Goal: Task Accomplishment & Management: Manage account settings

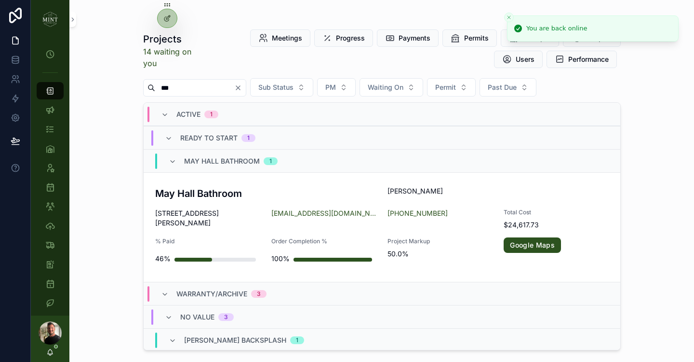
click at [242, 88] on icon "Clear" at bounding box center [238, 88] width 8 height 8
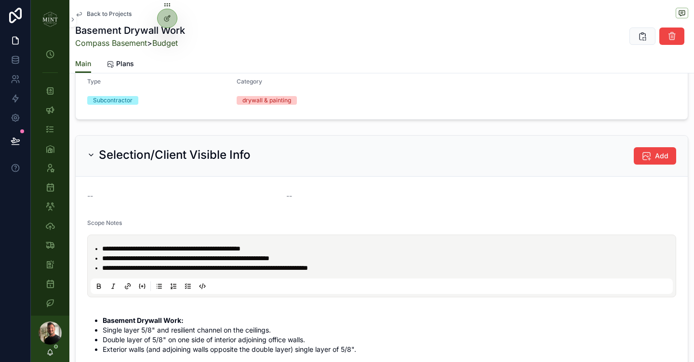
scroll to position [420, 0]
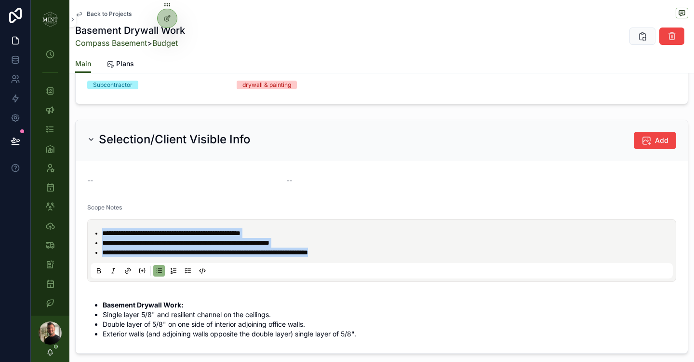
drag, startPoint x: 368, startPoint y: 264, endPoint x: 79, endPoint y: 235, distance: 290.8
click at [79, 234] on form "**********" at bounding box center [382, 257] width 612 height 192
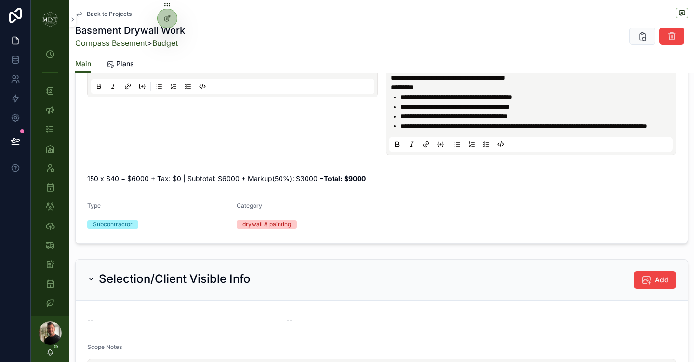
scroll to position [0, 0]
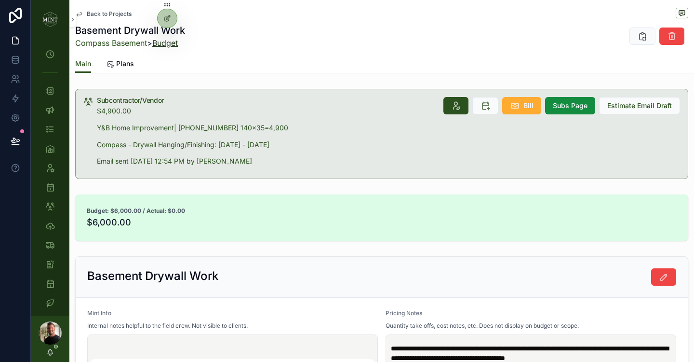
click at [176, 44] on link "Budget" at bounding box center [165, 43] width 26 height 10
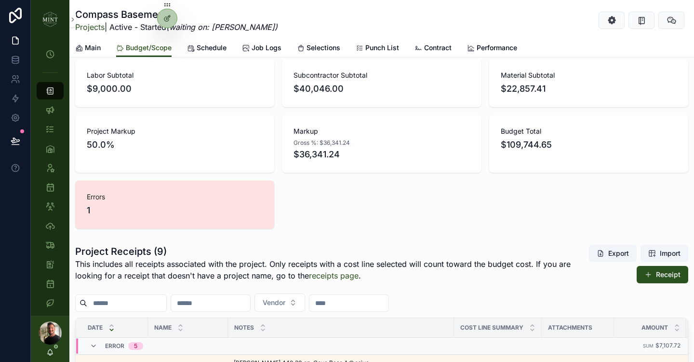
scroll to position [527, 0]
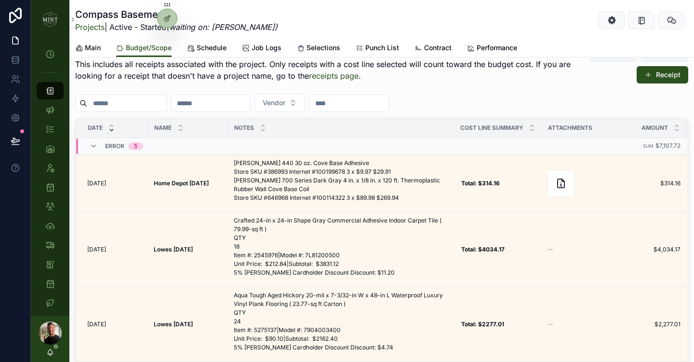
scroll to position [739, 0]
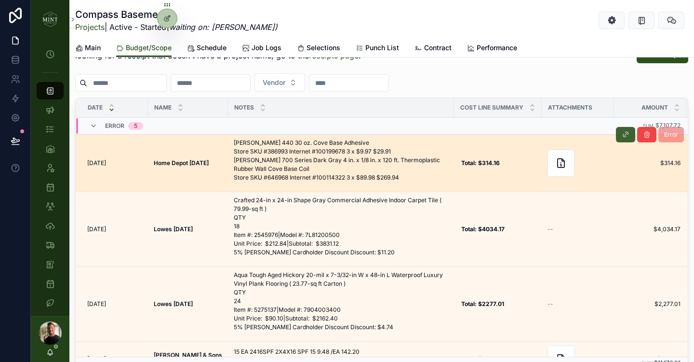
click at [629, 136] on icon "scrollable content" at bounding box center [626, 135] width 8 height 8
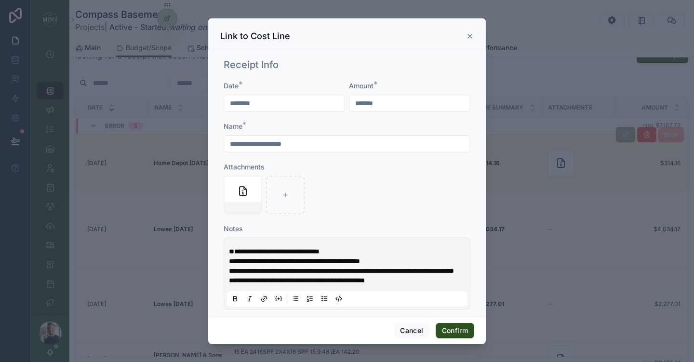
scroll to position [135, 0]
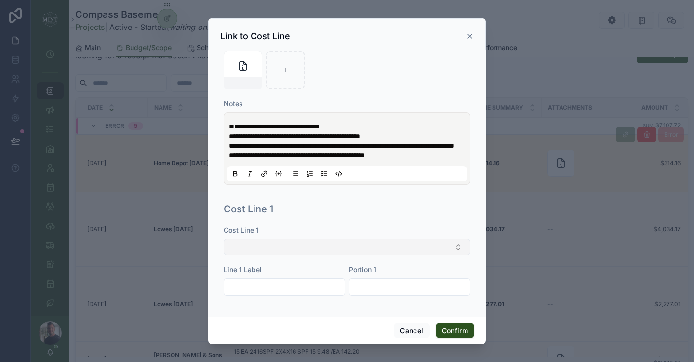
click at [344, 244] on button "Select Button" at bounding box center [347, 247] width 247 height 16
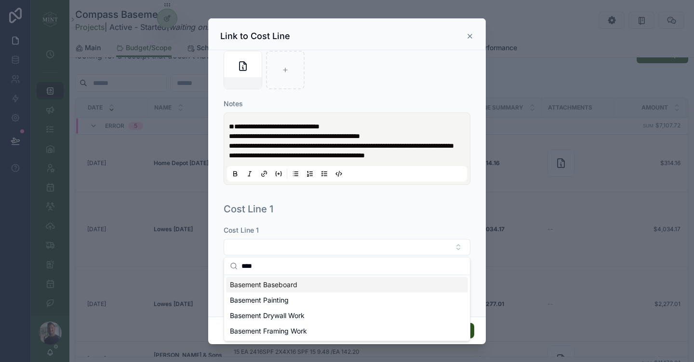
type input "****"
click at [310, 283] on div "Basement Baseboard" at bounding box center [347, 284] width 242 height 15
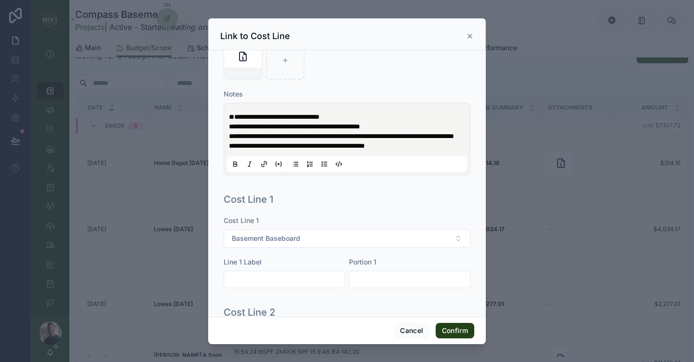
click at [465, 328] on button "Confirm" at bounding box center [455, 330] width 39 height 15
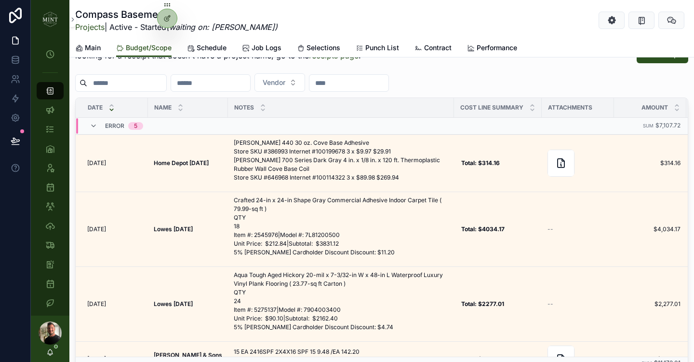
click at [0, 0] on button "scrollable content" at bounding box center [0, 0] width 0 height 0
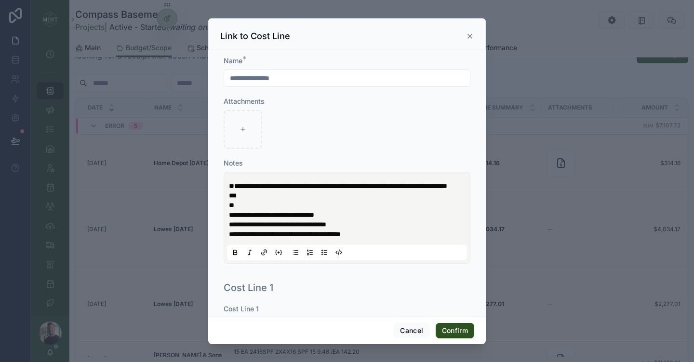
scroll to position [154, 0]
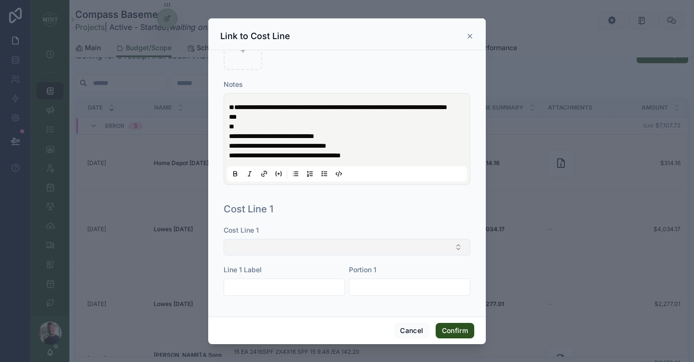
click at [374, 240] on button "Select Button" at bounding box center [347, 247] width 247 height 16
type input "*"
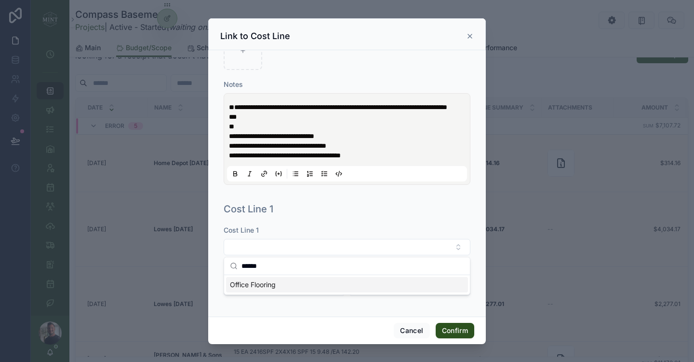
type input "******"
click at [321, 285] on div "Office Flooring" at bounding box center [347, 284] width 242 height 15
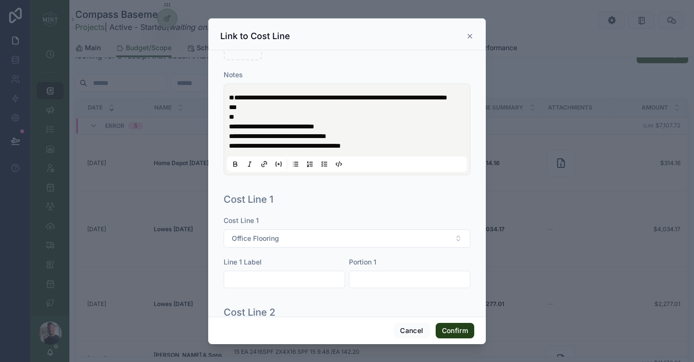
click at [454, 329] on button "Confirm" at bounding box center [455, 330] width 39 height 15
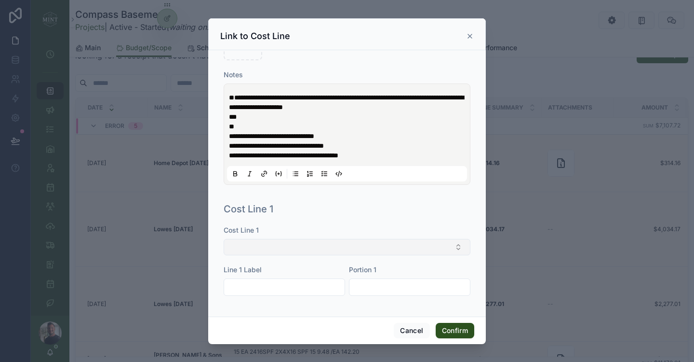
click at [363, 248] on button "Select Button" at bounding box center [347, 247] width 247 height 16
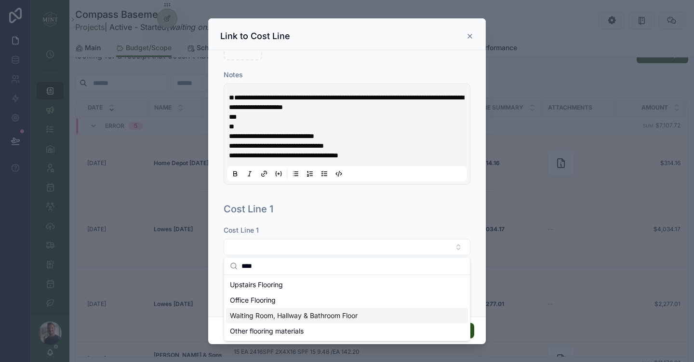
type input "****"
click at [291, 315] on span "Waiting Room, Hallway & Bathroom Floor" at bounding box center [294, 316] width 128 height 10
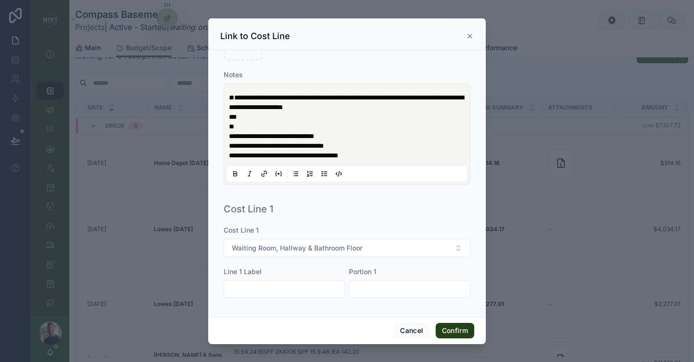
click at [461, 328] on button "Confirm" at bounding box center [455, 330] width 39 height 15
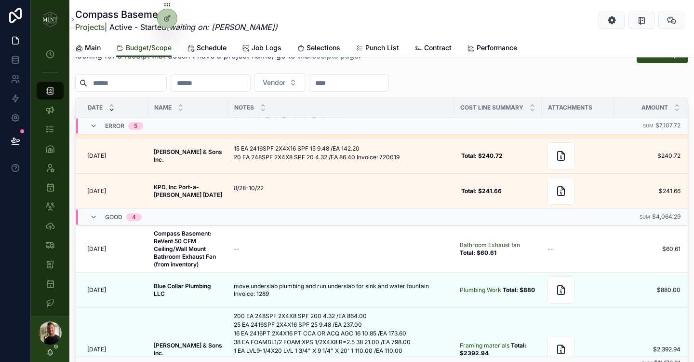
scroll to position [192, 0]
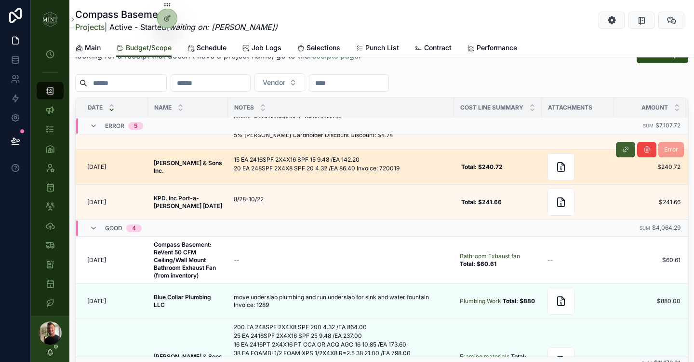
click at [628, 150] on icon "scrollable content" at bounding box center [626, 150] width 8 height 8
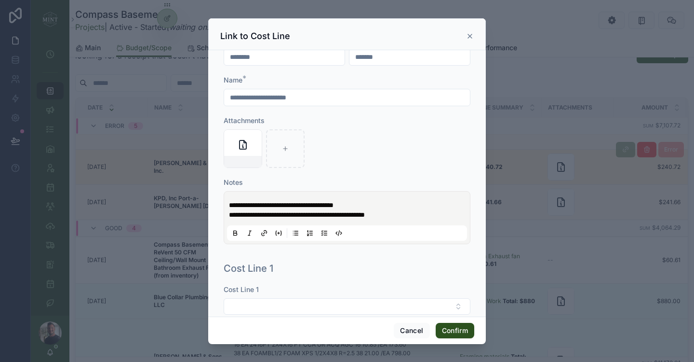
scroll to position [106, 0]
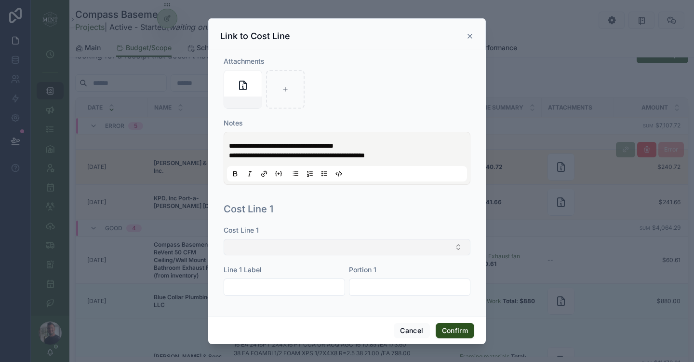
click at [321, 245] on button "Select Button" at bounding box center [347, 247] width 247 height 16
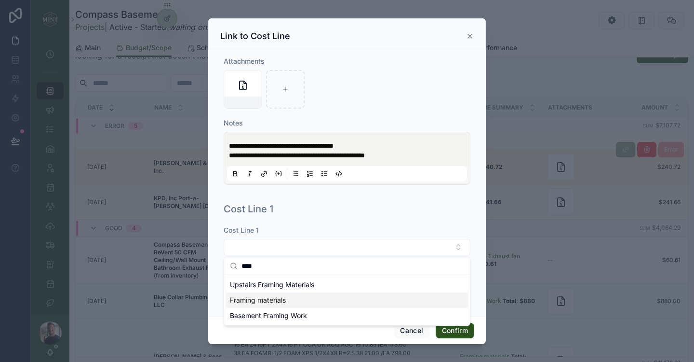
type input "****"
click at [292, 298] on div "Framing materials" at bounding box center [347, 299] width 242 height 15
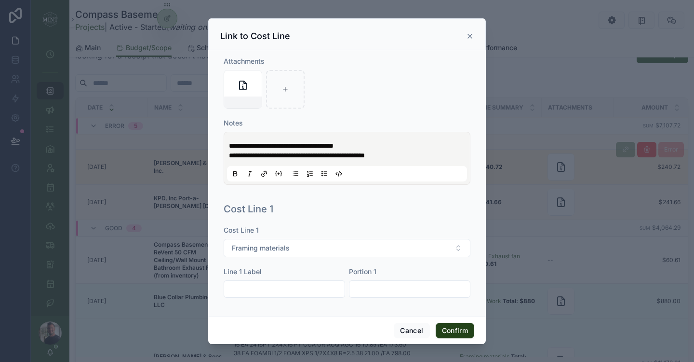
click at [458, 331] on button "Confirm" at bounding box center [455, 330] width 39 height 15
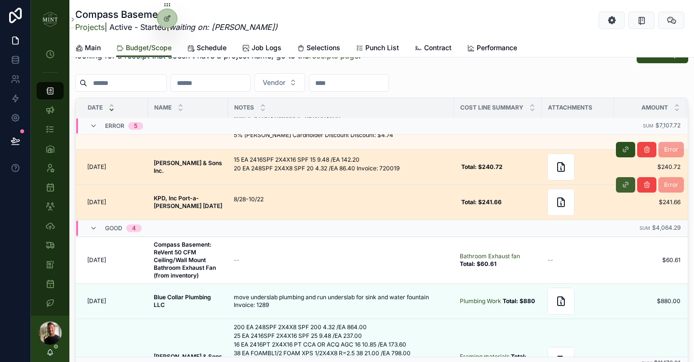
click at [627, 188] on icon "scrollable content" at bounding box center [626, 185] width 8 height 8
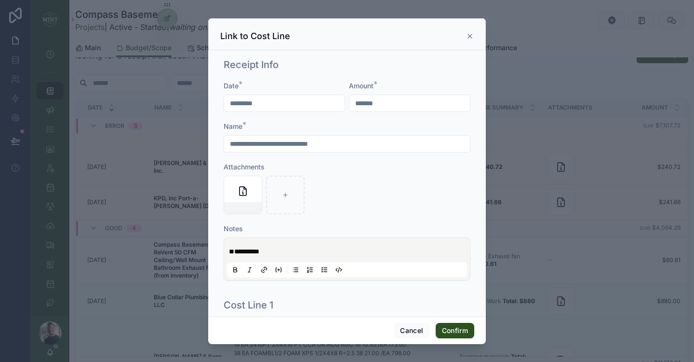
scroll to position [96, 0]
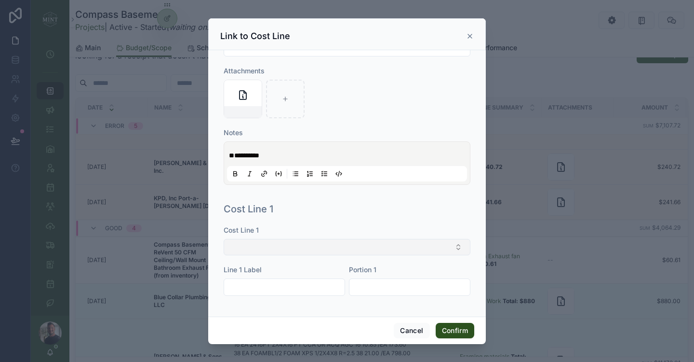
click at [336, 244] on button "Select Button" at bounding box center [347, 247] width 247 height 16
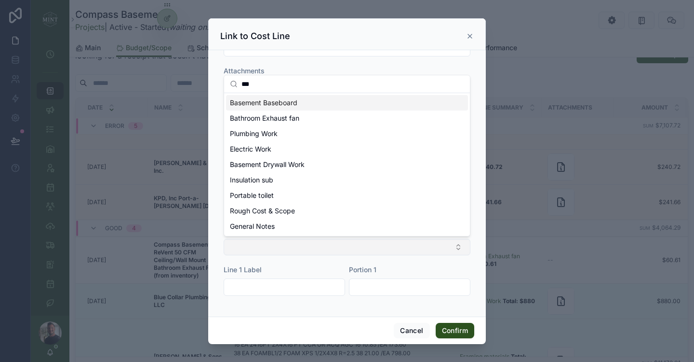
type input "****"
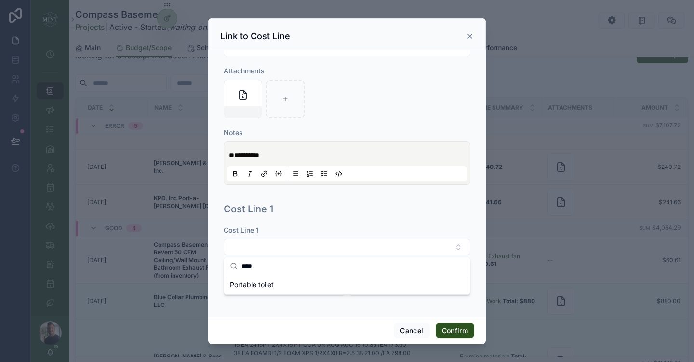
click at [272, 282] on span "Portable toilet" at bounding box center [252, 285] width 44 height 10
click at [459, 331] on button "Confirm" at bounding box center [455, 330] width 39 height 15
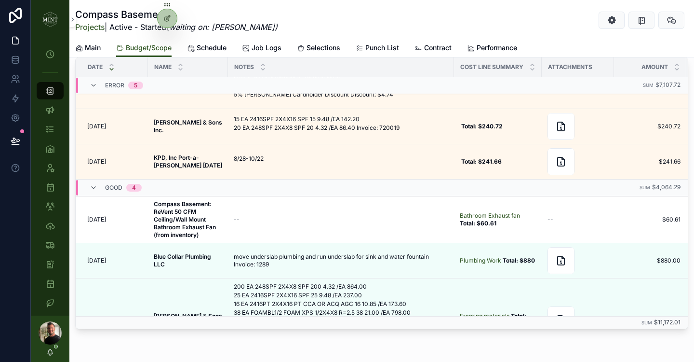
scroll to position [698, 0]
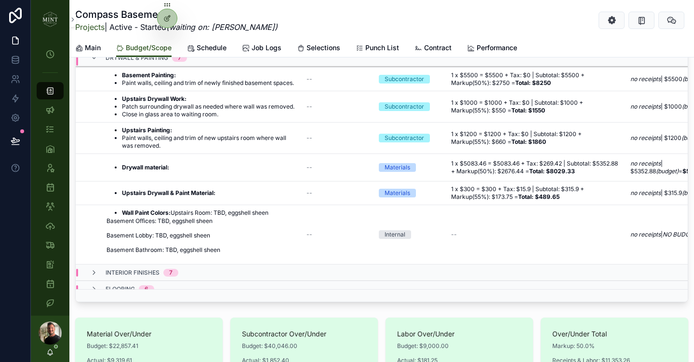
scroll to position [12, 0]
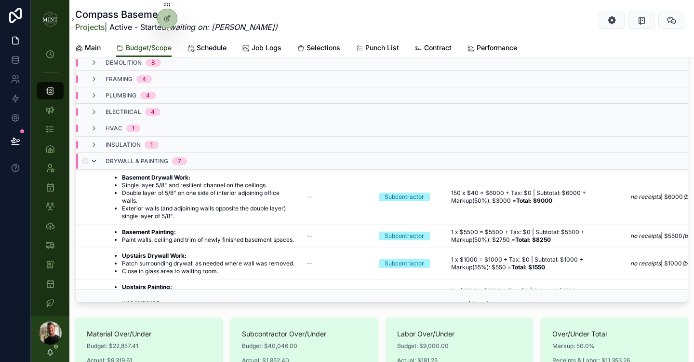
click at [93, 161] on icon "scrollable content" at bounding box center [94, 161] width 8 height 8
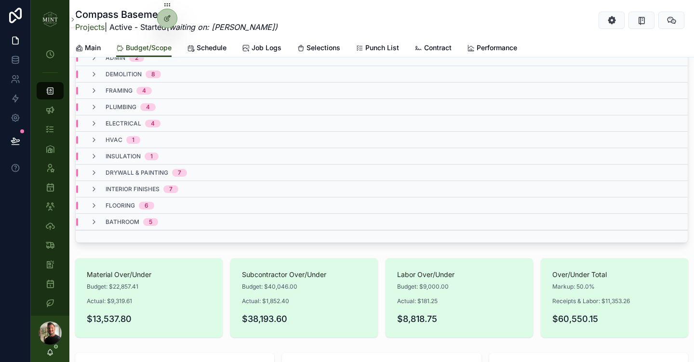
scroll to position [0, 0]
click at [96, 171] on icon "scrollable content" at bounding box center [94, 173] width 8 height 8
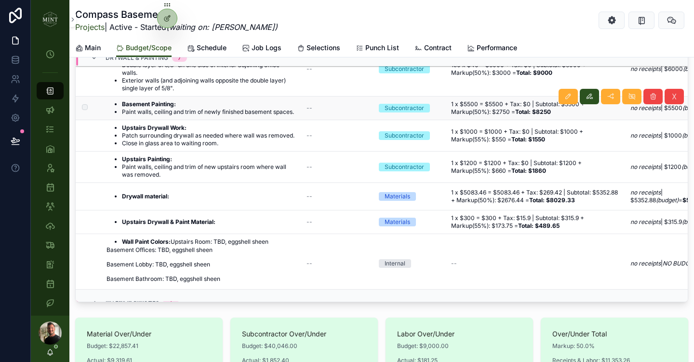
scroll to position [146, 0]
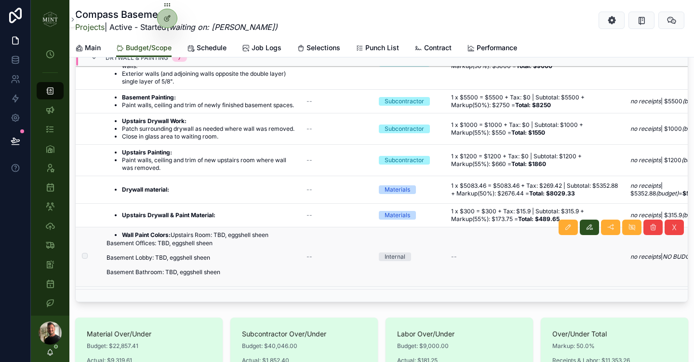
click at [227, 262] on p "Basement Lobby: TBD, eggshell sheen" at bounding box center [188, 257] width 162 height 9
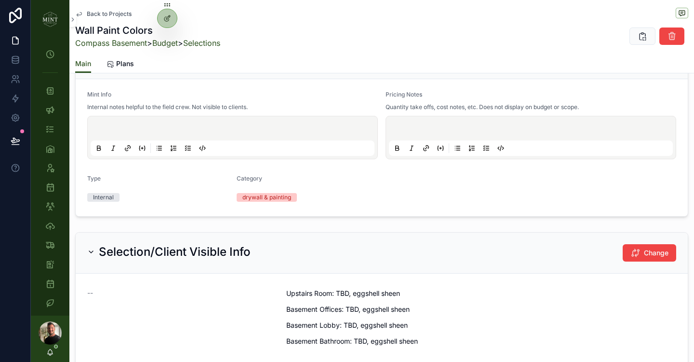
scroll to position [125, 0]
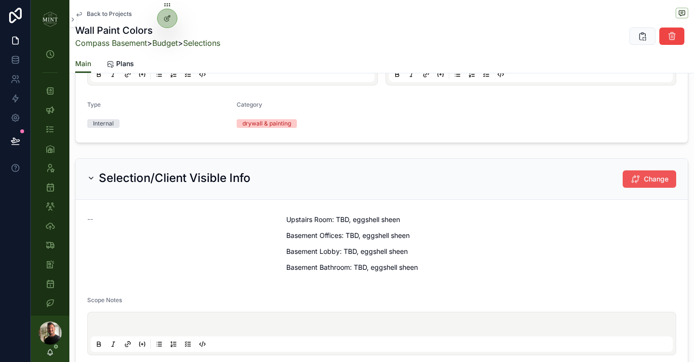
click at [641, 180] on button "Change" at bounding box center [650, 178] width 54 height 17
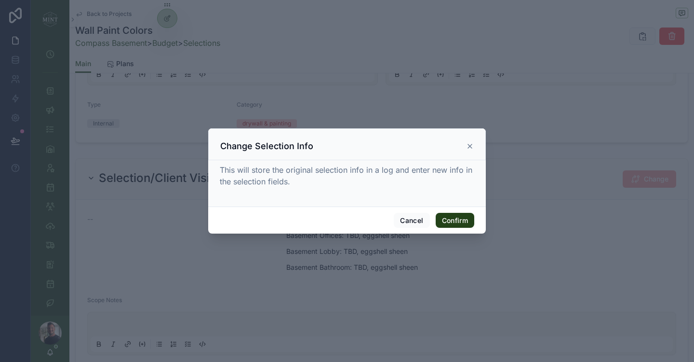
click at [462, 217] on button "Confirm" at bounding box center [455, 220] width 39 height 15
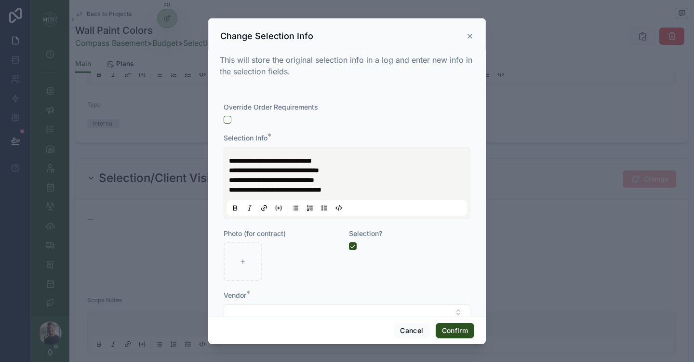
click at [286, 162] on span "**********" at bounding box center [270, 160] width 83 height 7
paste div
click at [310, 162] on span "**********" at bounding box center [292, 160] width 126 height 7
drag, startPoint x: 360, startPoint y: 159, endPoint x: 281, endPoint y: 160, distance: 79.6
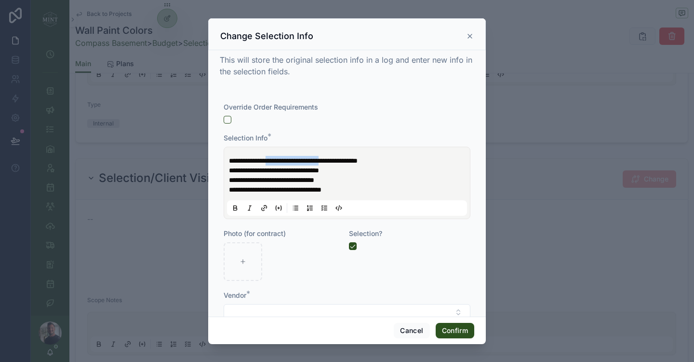
click at [281, 160] on span "**********" at bounding box center [293, 160] width 129 height 7
copy span "**********"
click at [299, 167] on span "**********" at bounding box center [274, 170] width 90 height 7
click at [295, 181] on span "**********" at bounding box center [271, 179] width 85 height 7
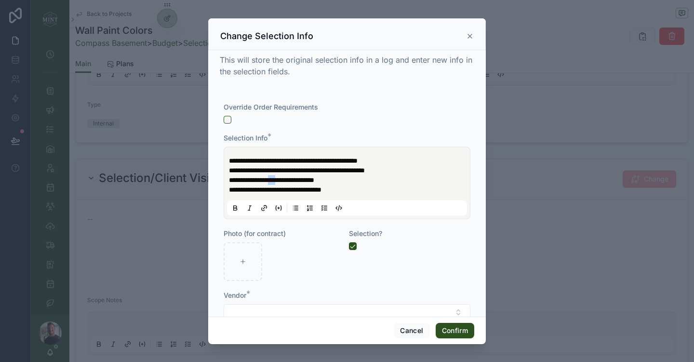
click at [295, 181] on span "**********" at bounding box center [271, 179] width 85 height 7
click at [307, 191] on span "**********" at bounding box center [275, 189] width 93 height 7
click at [457, 310] on button "Select Button" at bounding box center [347, 312] width 247 height 16
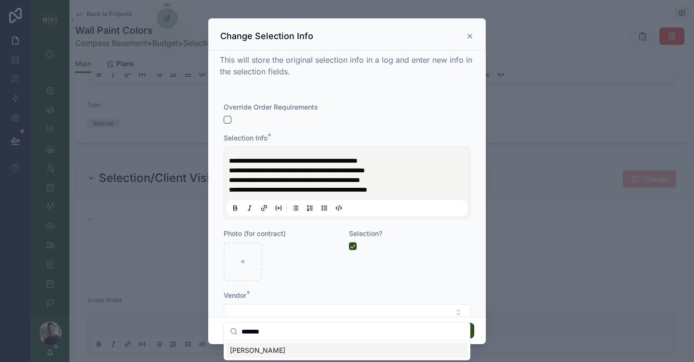
type input "*******"
click at [423, 353] on div "Sherwin Williams" at bounding box center [347, 349] width 242 height 15
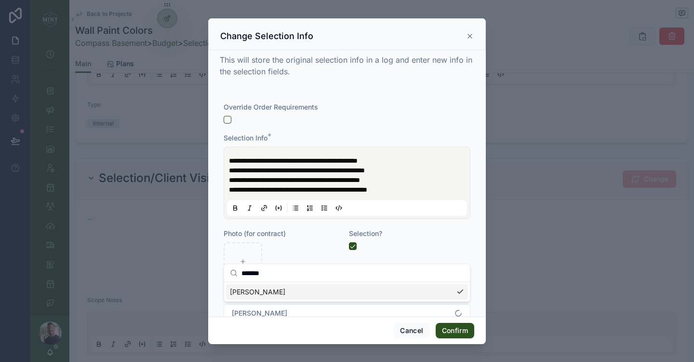
scroll to position [5, 0]
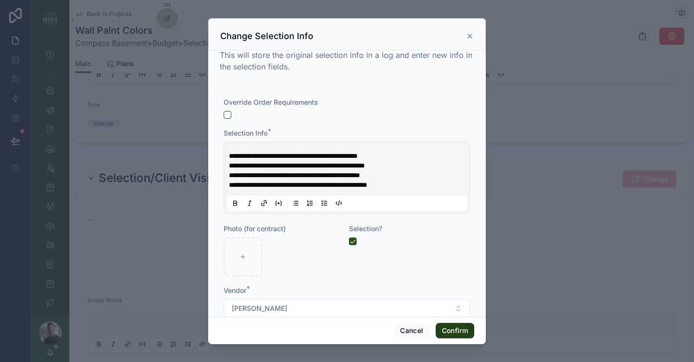
click at [457, 328] on button "Confirm" at bounding box center [455, 330] width 39 height 15
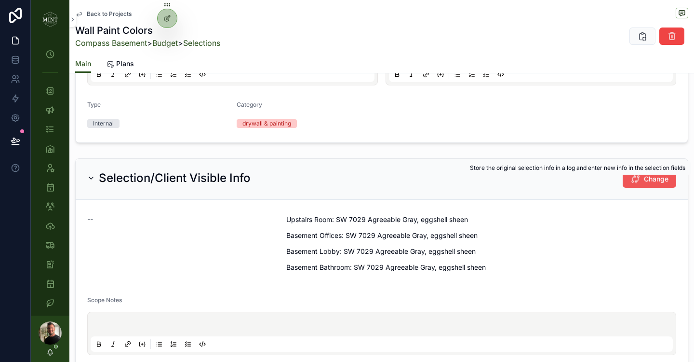
click at [647, 183] on span "Change" at bounding box center [656, 179] width 25 height 10
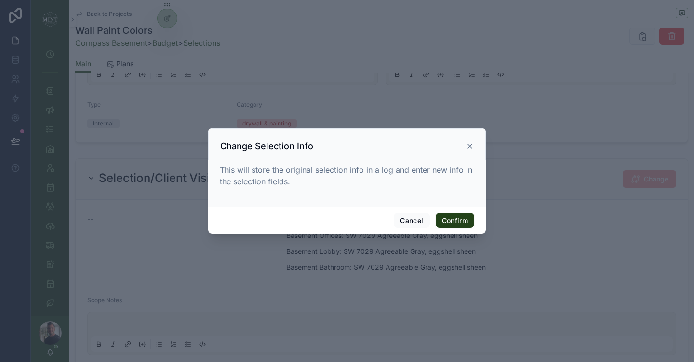
click at [456, 223] on button "Confirm" at bounding box center [455, 220] width 39 height 15
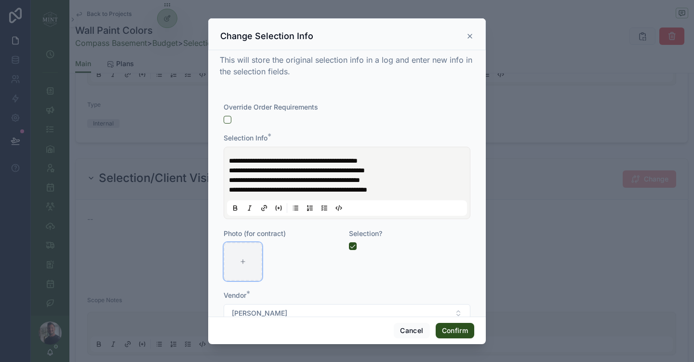
click at [247, 258] on div at bounding box center [243, 261] width 39 height 39
type input "**********"
click at [463, 334] on button "Confirm" at bounding box center [455, 330] width 39 height 15
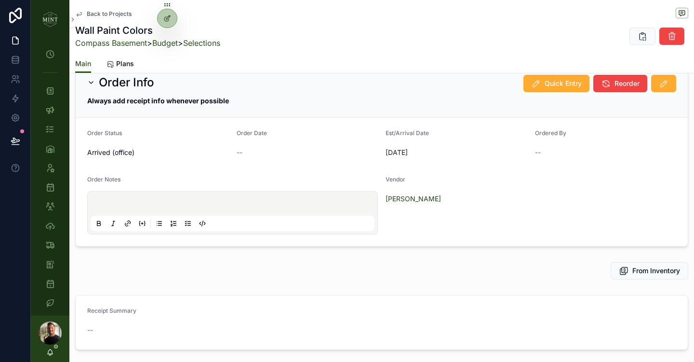
scroll to position [895, 0]
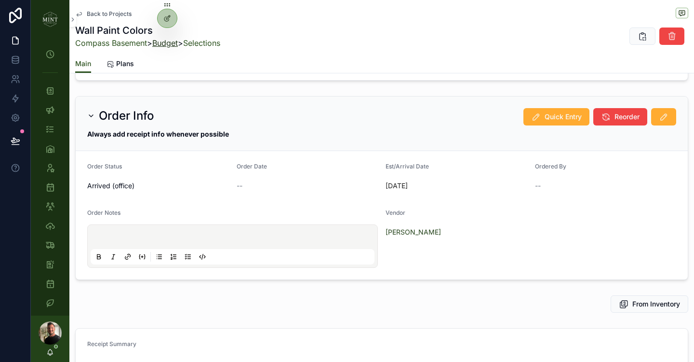
click at [173, 43] on link "Budget" at bounding box center [165, 43] width 26 height 10
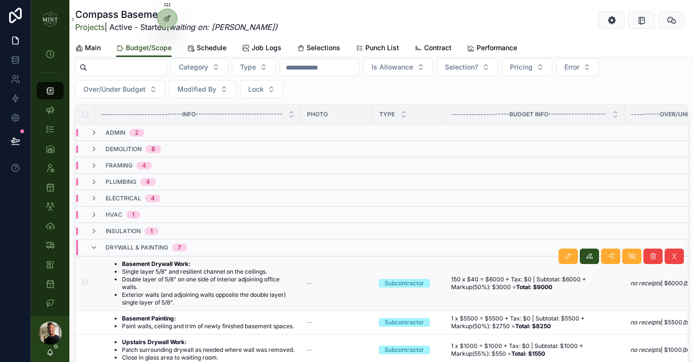
scroll to position [133, 0]
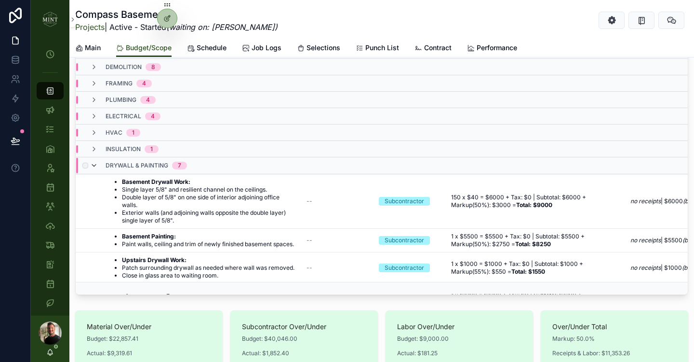
click at [95, 163] on icon "scrollable content" at bounding box center [94, 166] width 8 height 8
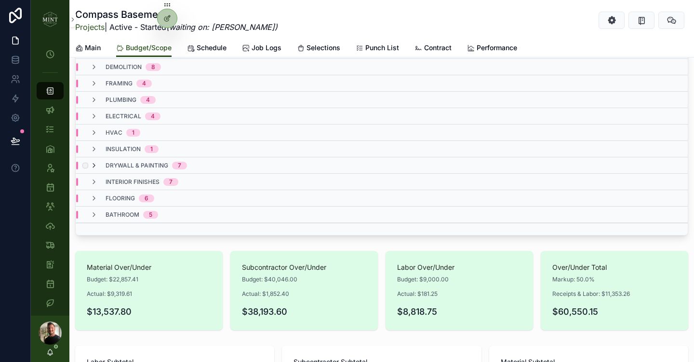
click at [95, 163] on icon "scrollable content" at bounding box center [94, 166] width 8 height 8
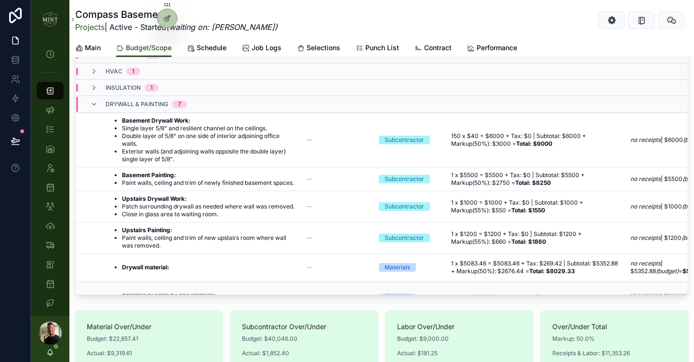
scroll to position [93, 0]
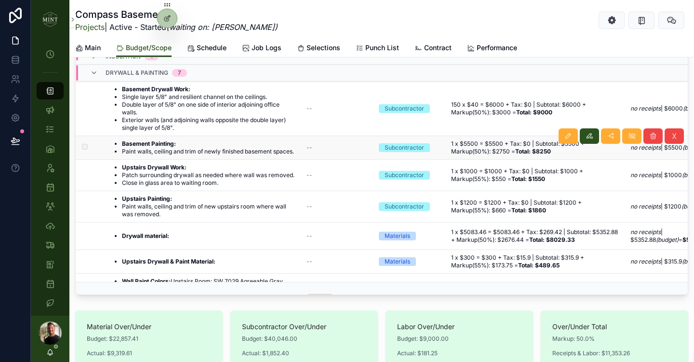
click at [219, 150] on li "Paint walls, ceiling and trim of newly finished basement spaces." at bounding box center [208, 152] width 172 height 8
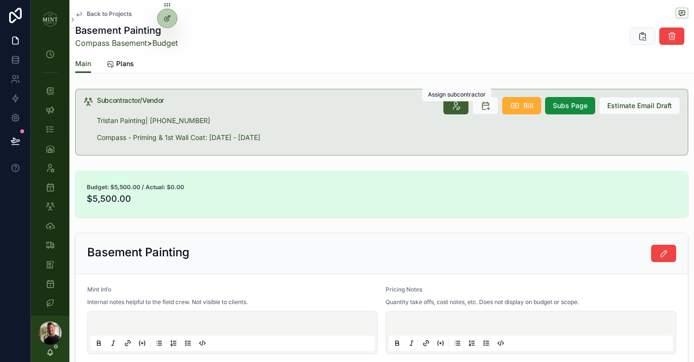
click at [456, 109] on icon "scrollable content" at bounding box center [456, 106] width 10 height 10
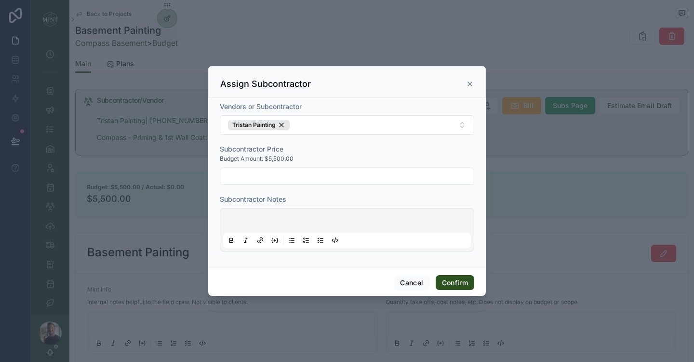
click at [272, 177] on input "text" at bounding box center [347, 176] width 254 height 14
type input "*********"
click at [282, 219] on p at bounding box center [349, 222] width 248 height 10
click at [454, 283] on button "Confirm" at bounding box center [455, 282] width 39 height 15
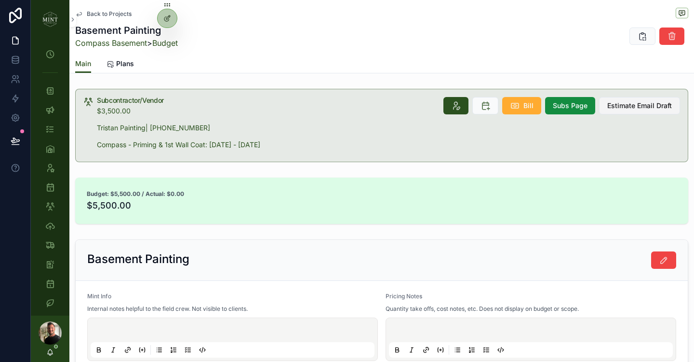
click at [631, 110] on button "Estimate Email Draft" at bounding box center [639, 105] width 81 height 17
click at [464, 183] on div "Budget: $5,500.00 / Actual: $0.00 $5,500.00" at bounding box center [381, 200] width 613 height 46
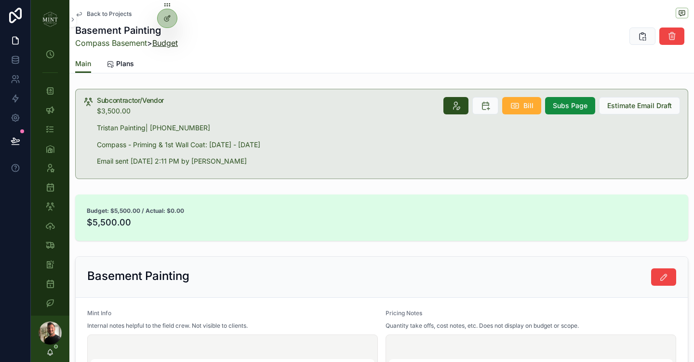
click at [177, 44] on link "Budget" at bounding box center [165, 43] width 26 height 10
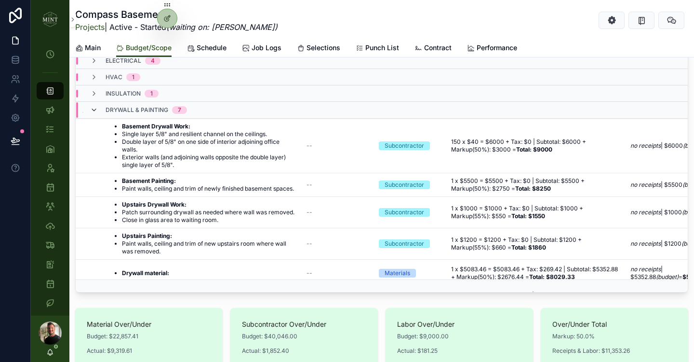
scroll to position [77, 0]
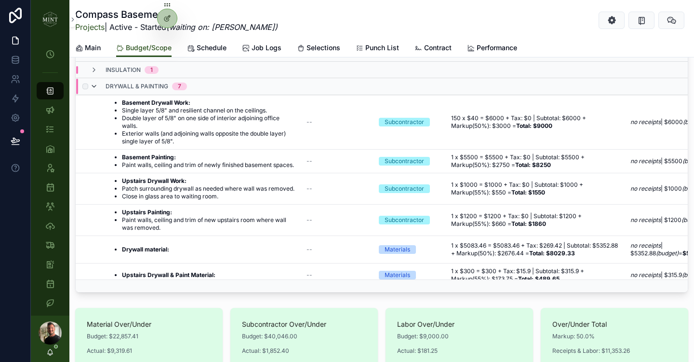
click at [93, 85] on icon "scrollable content" at bounding box center [94, 86] width 8 height 8
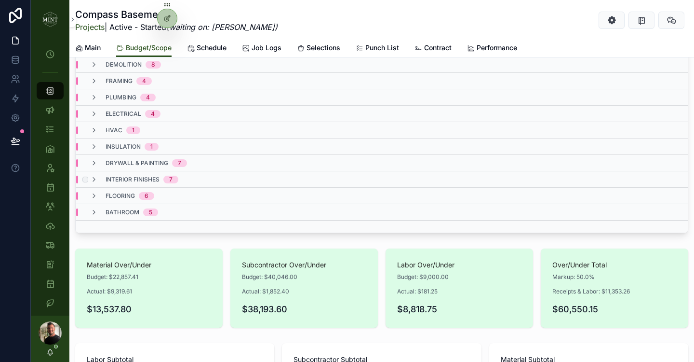
click at [95, 182] on td "interior finishes 7" at bounding box center [261, 179] width 370 height 16
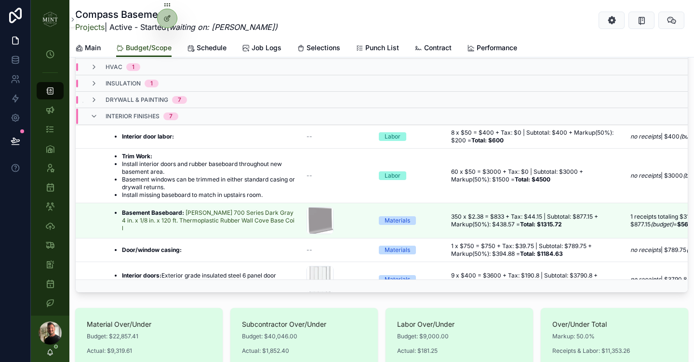
scroll to position [88, 0]
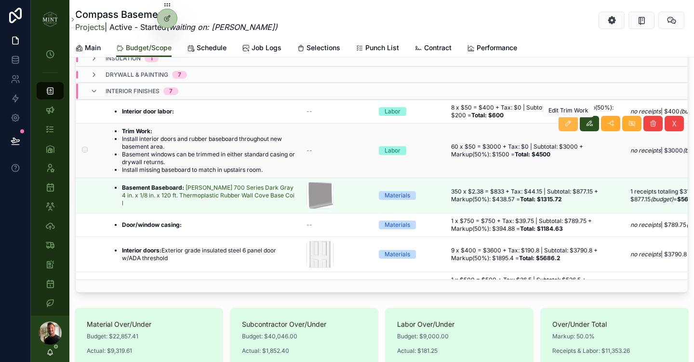
click at [568, 123] on icon "scrollable content" at bounding box center [569, 124] width 8 height 8
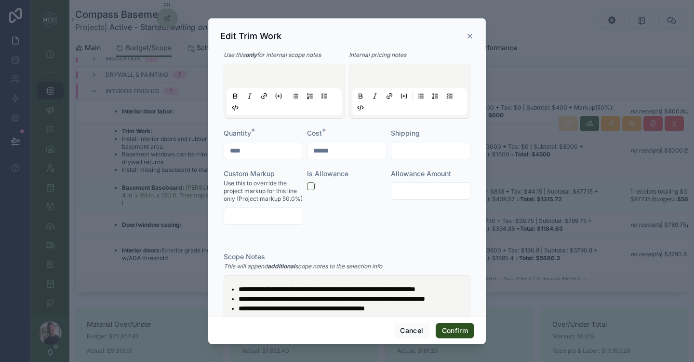
scroll to position [74, 0]
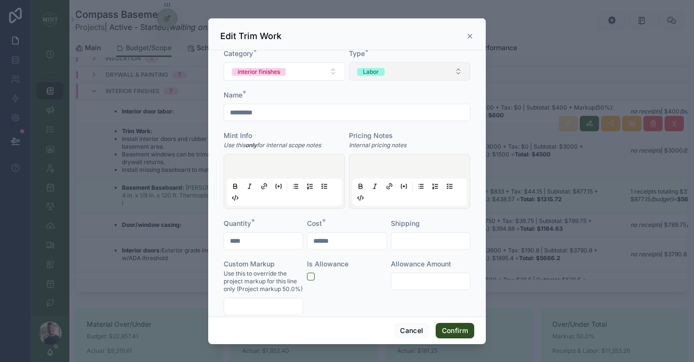
click at [432, 75] on button "Labor" at bounding box center [410, 71] width 122 height 18
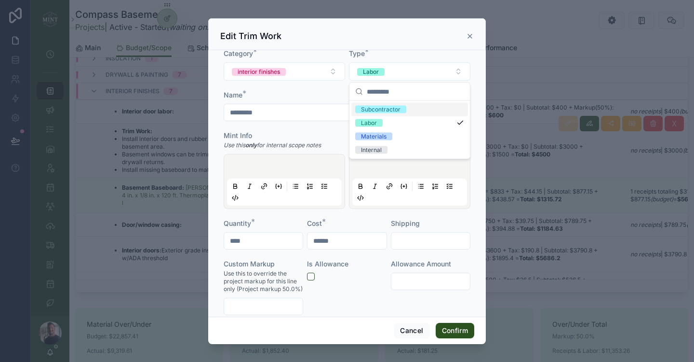
click at [394, 108] on div "Subcontractor" at bounding box center [381, 110] width 40 height 8
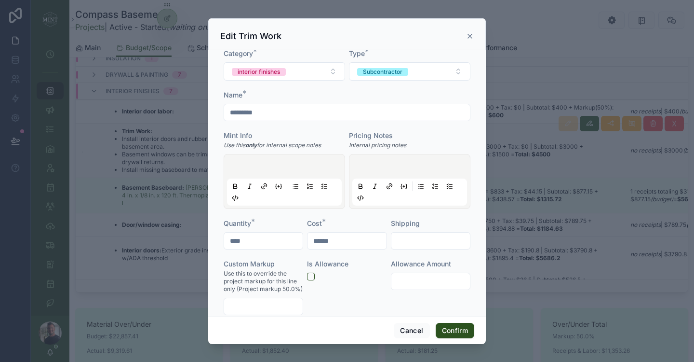
click at [216, 237] on div "**********" at bounding box center [347, 183] width 278 height 267
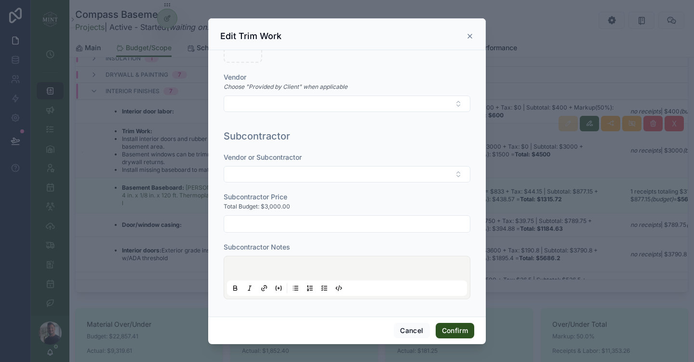
scroll to position [683, 0]
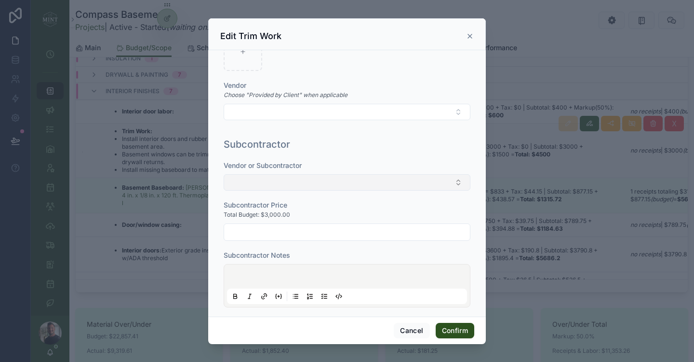
click at [353, 190] on button "Select Button" at bounding box center [347, 182] width 247 height 16
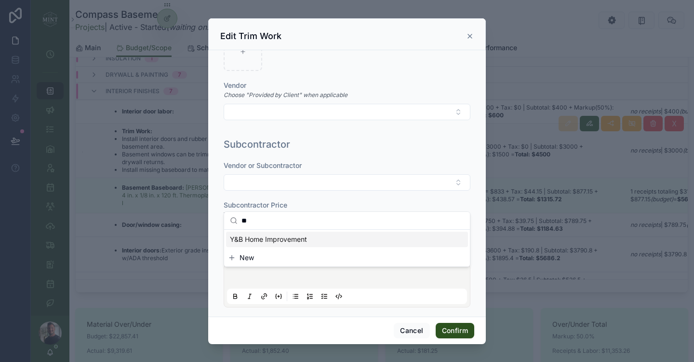
type input "**"
click at [307, 243] on span "Y&B Home Improvement" at bounding box center [268, 239] width 77 height 10
click at [363, 263] on div "Subcontractor Notes" at bounding box center [347, 258] width 247 height 10
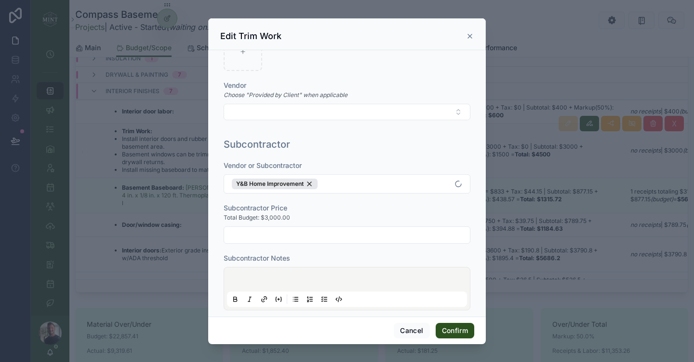
click at [290, 242] on input "text" at bounding box center [347, 235] width 246 height 14
type input "*********"
click at [456, 333] on button "Confirm" at bounding box center [455, 330] width 39 height 15
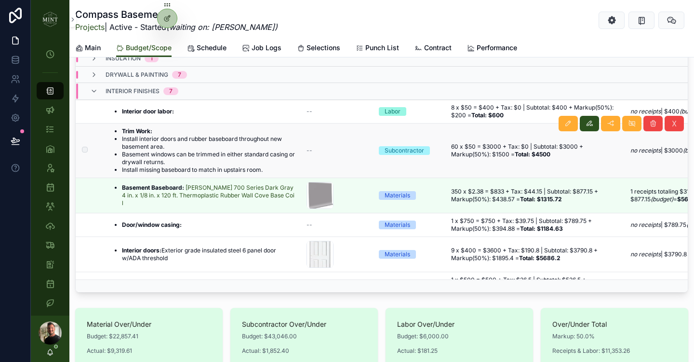
click at [238, 150] on li "Basement windows can be trimmed in either standard casing or drywall returns." at bounding box center [208, 157] width 173 height 15
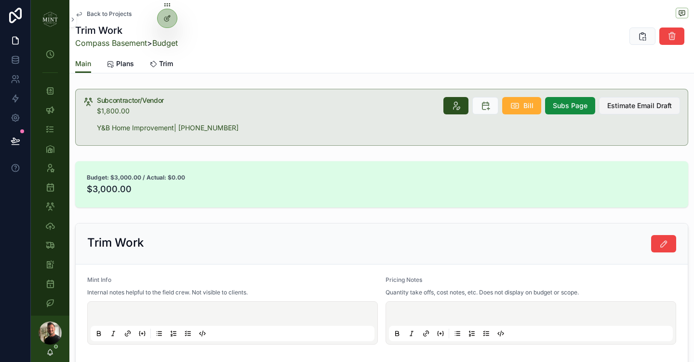
click at [619, 108] on span "Estimate Email Draft" at bounding box center [640, 106] width 65 height 10
click at [163, 47] on link "Budget" at bounding box center [165, 43] width 26 height 10
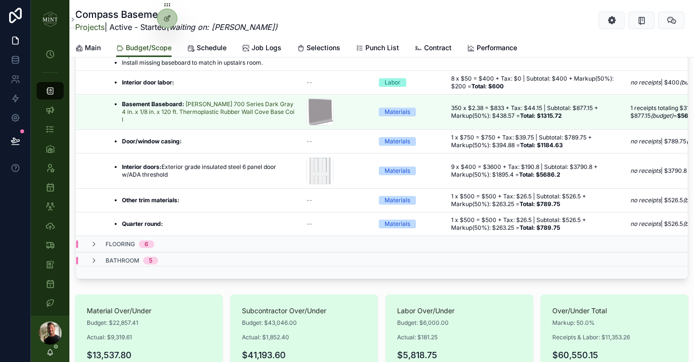
scroll to position [5, 0]
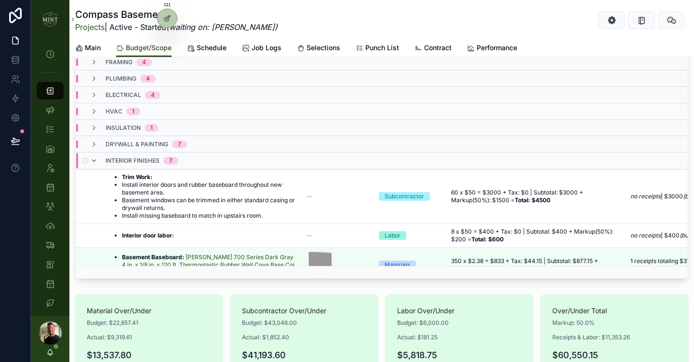
click at [99, 158] on div "interior finishes 7" at bounding box center [134, 160] width 88 height 15
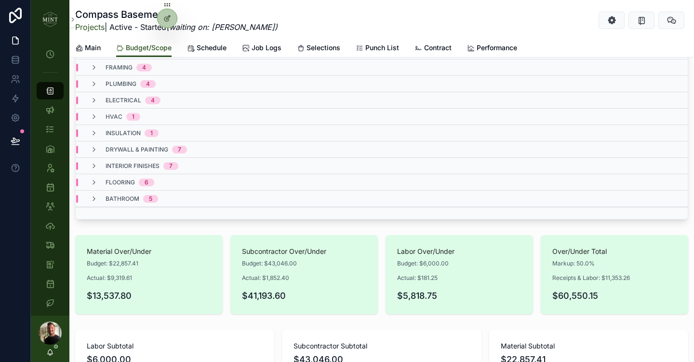
scroll to position [0, 0]
click at [99, 149] on div "drywall & painting 7" at bounding box center [138, 150] width 97 height 8
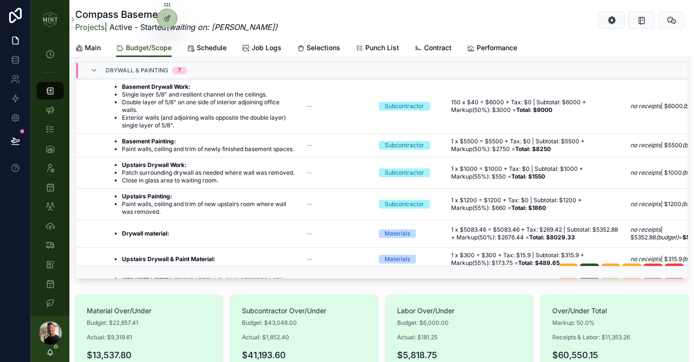
scroll to position [183, 0]
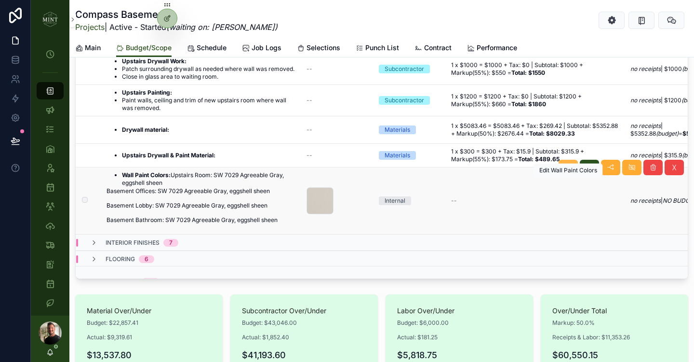
click at [570, 171] on icon "scrollable content" at bounding box center [569, 167] width 8 height 8
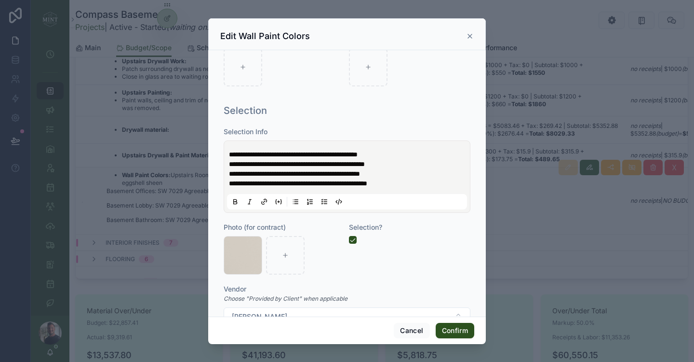
scroll to position [517, 0]
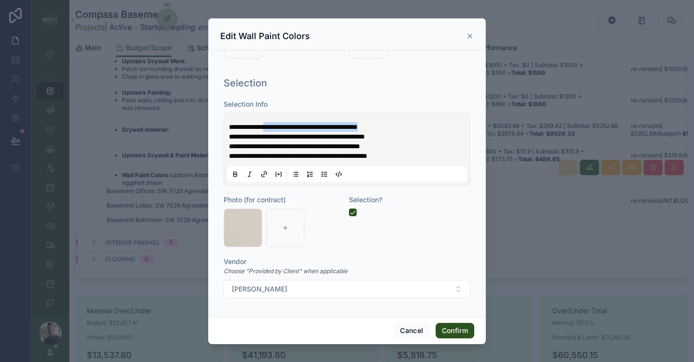
drag, startPoint x: 365, startPoint y: 125, endPoint x: 278, endPoint y: 128, distance: 87.4
click at [278, 128] on p "**********" at bounding box center [349, 127] width 240 height 10
copy span "**********"
click at [413, 333] on button "Cancel" at bounding box center [412, 330] width 36 height 15
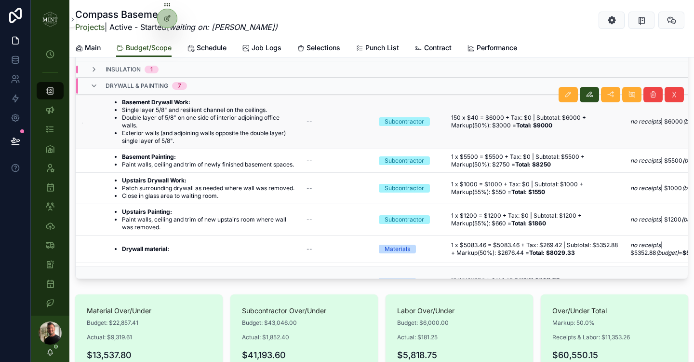
scroll to position [25, 0]
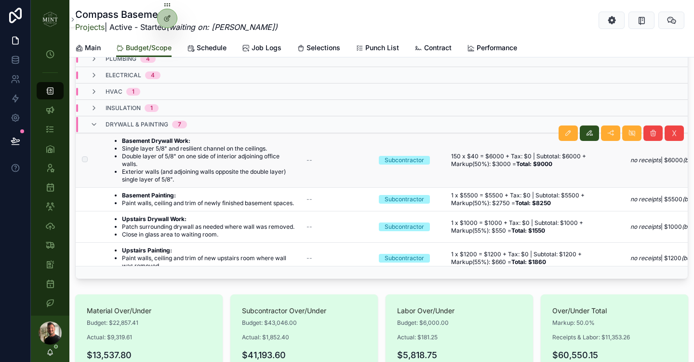
click at [168, 170] on li "Exterior walls (and adjoining walls opposite the double layer) single layer of …" at bounding box center [208, 175] width 173 height 15
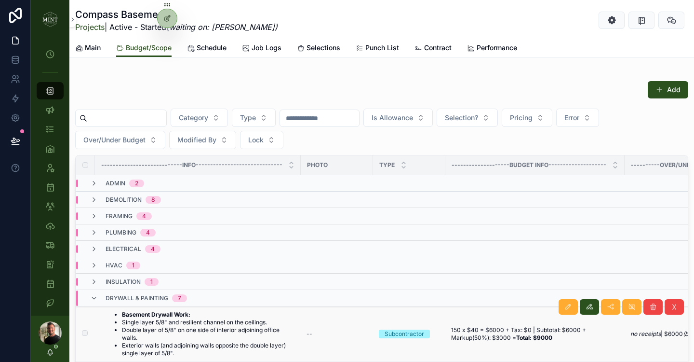
scroll to position [62, 0]
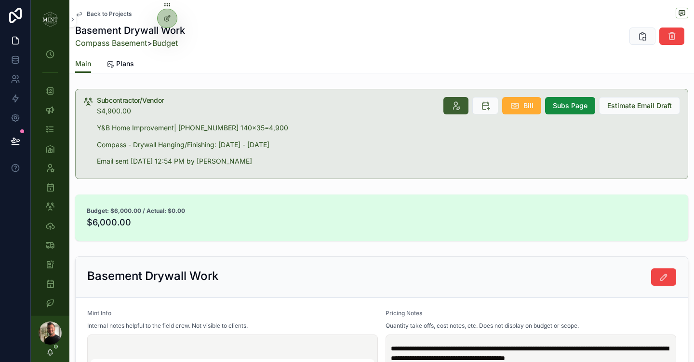
click at [456, 108] on icon "scrollable content" at bounding box center [456, 106] width 10 height 10
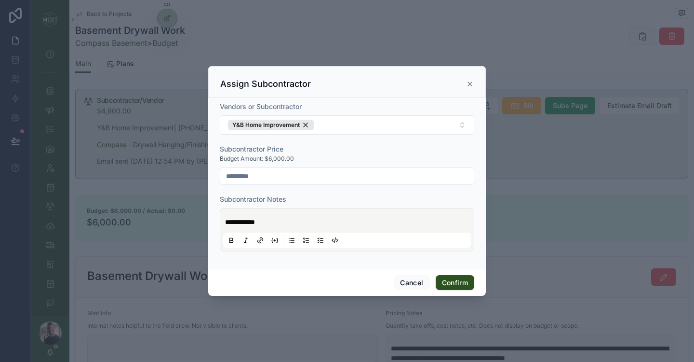
click at [289, 220] on p "**********" at bounding box center [349, 222] width 248 height 10
click at [240, 177] on input "*********" at bounding box center [347, 176] width 254 height 14
type input "*********"
click at [343, 264] on div "**********" at bounding box center [347, 183] width 278 height 171
click at [457, 282] on button "Confirm" at bounding box center [455, 282] width 39 height 15
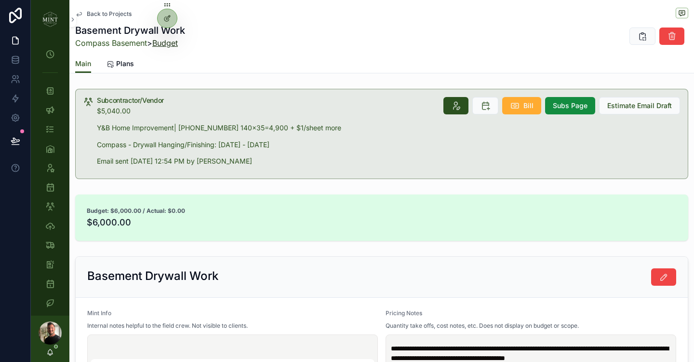
click at [174, 44] on link "Budget" at bounding box center [165, 43] width 26 height 10
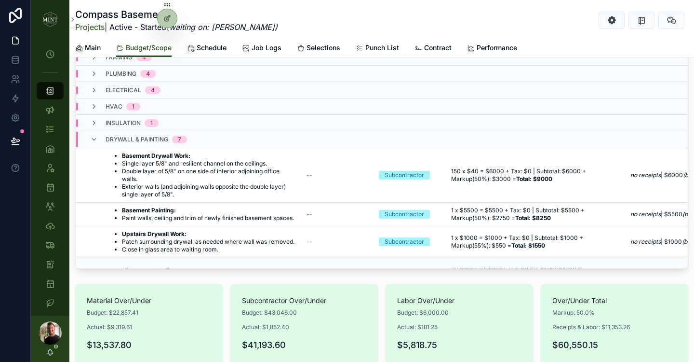
scroll to position [152, 0]
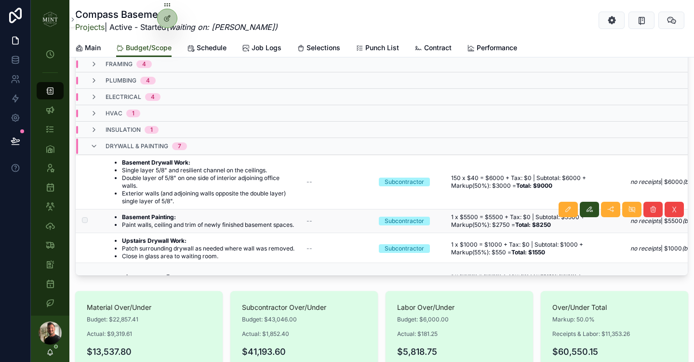
click at [216, 224] on li "Paint walls, ceiling and trim of newly finished basement spaces." at bounding box center [208, 225] width 172 height 8
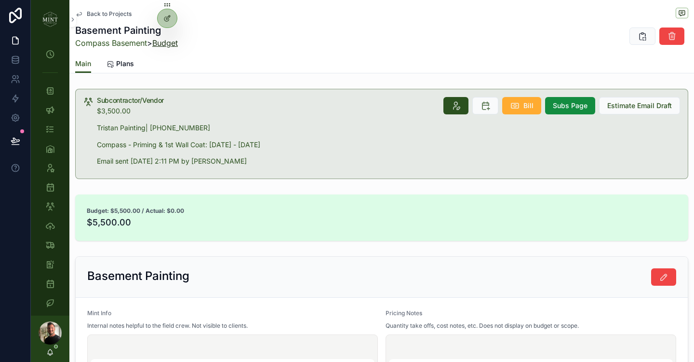
click at [171, 42] on link "Budget" at bounding box center [165, 43] width 26 height 10
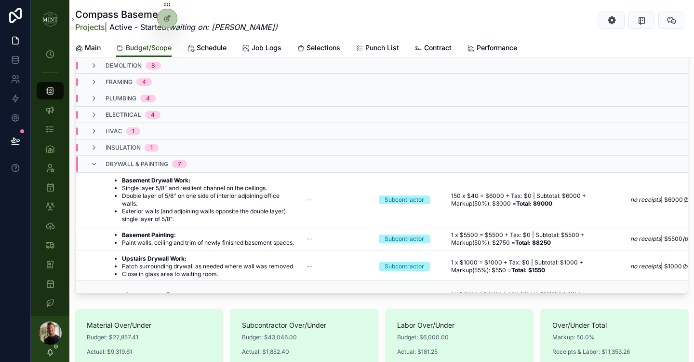
scroll to position [155, 0]
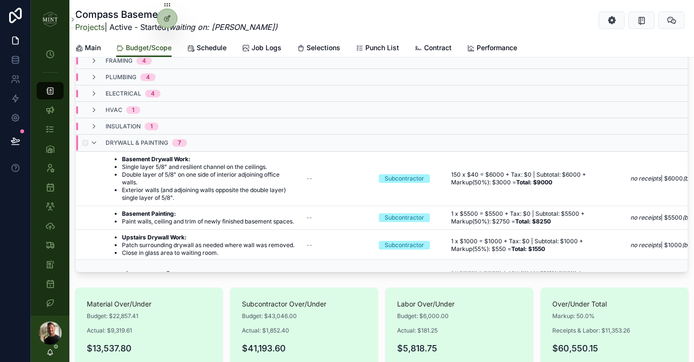
click at [99, 141] on div "drywall & painting 7" at bounding box center [138, 142] width 97 height 15
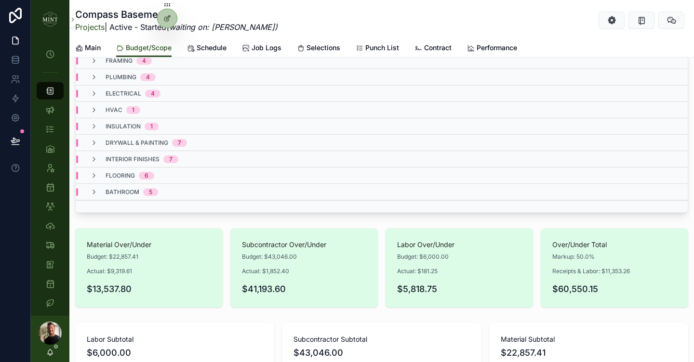
click at [101, 142] on div "drywall & painting 7" at bounding box center [138, 143] width 97 height 8
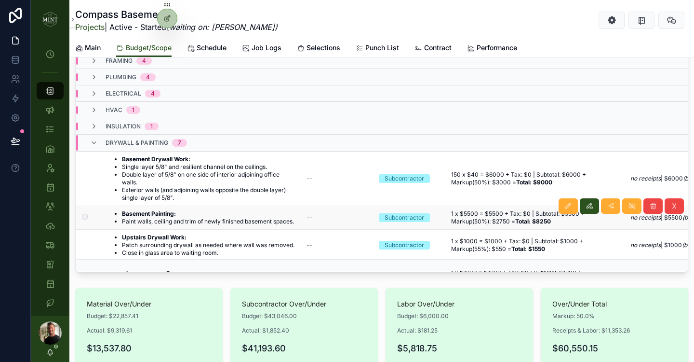
click at [181, 212] on li "Basement Painting:" at bounding box center [208, 214] width 172 height 8
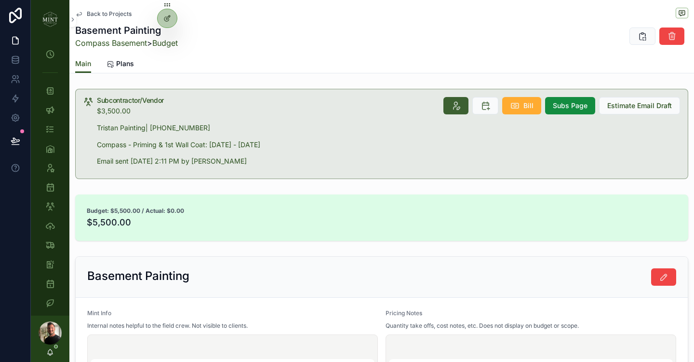
click at [454, 109] on icon "scrollable content" at bounding box center [456, 106] width 10 height 10
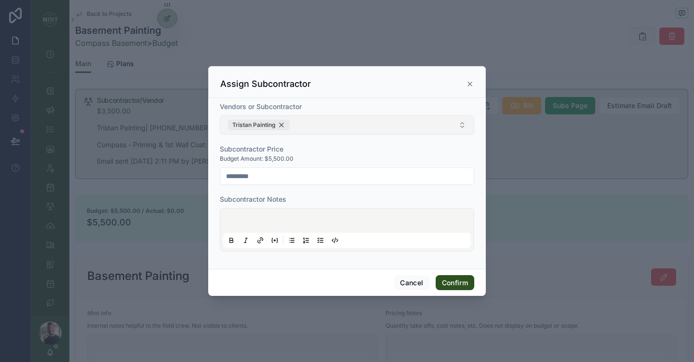
click at [283, 123] on div "Tristan Painting" at bounding box center [259, 125] width 62 height 11
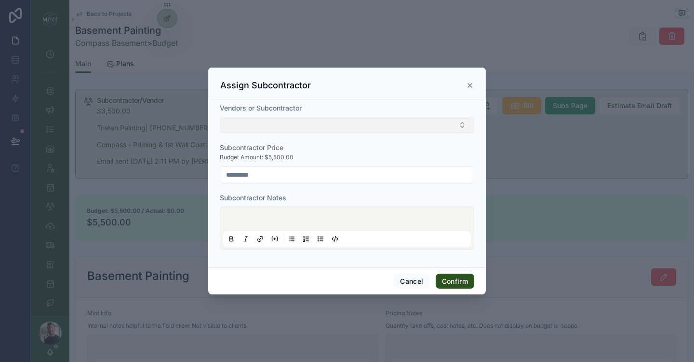
click at [283, 123] on button "Select Button" at bounding box center [347, 125] width 255 height 16
type input "**"
click at [282, 161] on span "Y&B Home Improvement" at bounding box center [264, 163] width 77 height 10
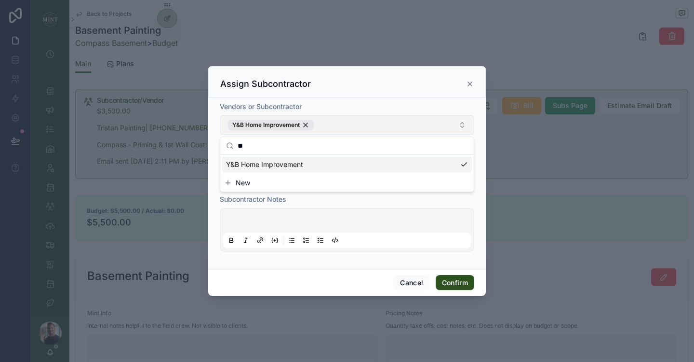
click at [476, 226] on div "Vendors or Subcontractor Y&B Home Improvement Subcontractor Price Budget Amount…" at bounding box center [347, 183] width 278 height 171
click at [453, 285] on button "Confirm" at bounding box center [455, 282] width 39 height 15
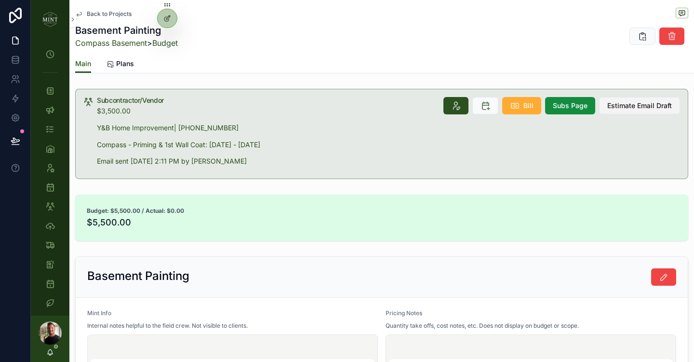
click at [625, 111] on button "Estimate Email Draft" at bounding box center [639, 105] width 81 height 17
click at [166, 43] on link "Budget" at bounding box center [165, 43] width 26 height 10
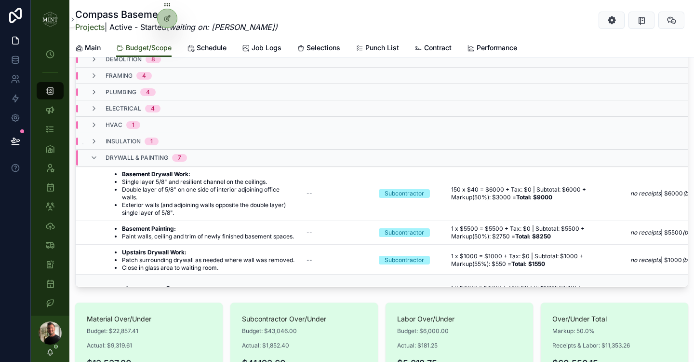
scroll to position [143, 0]
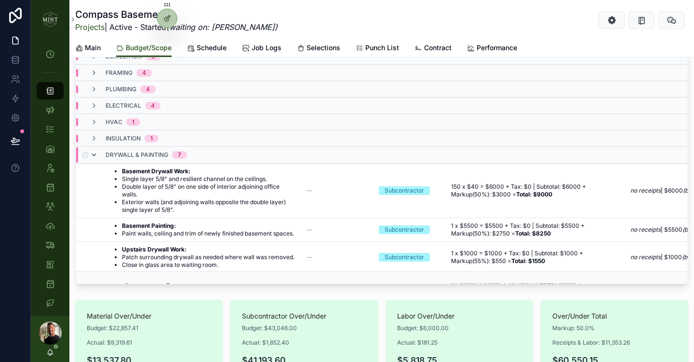
click at [95, 155] on icon "scrollable content" at bounding box center [94, 155] width 8 height 8
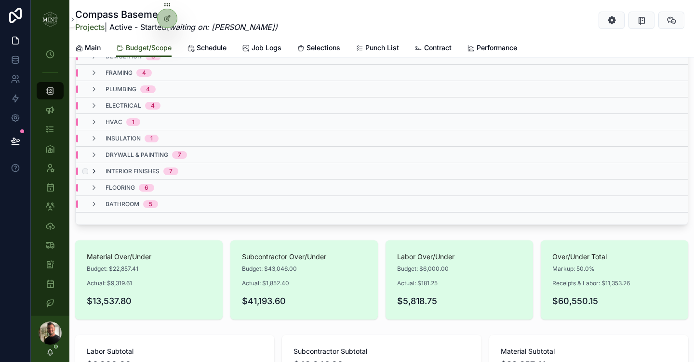
click at [96, 172] on icon "scrollable content" at bounding box center [94, 171] width 8 height 8
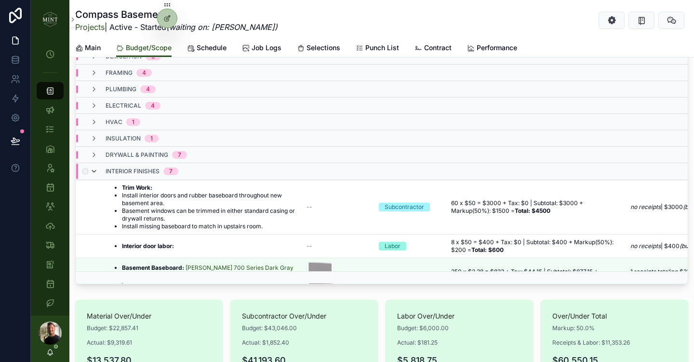
click at [95, 169] on icon "scrollable content" at bounding box center [94, 171] width 8 height 8
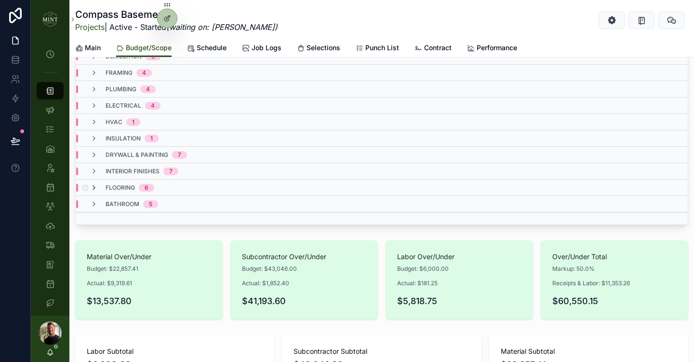
click at [95, 188] on icon "scrollable content" at bounding box center [94, 188] width 8 height 8
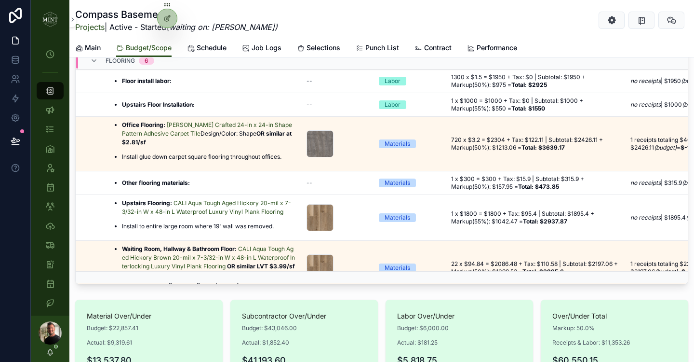
scroll to position [128, 0]
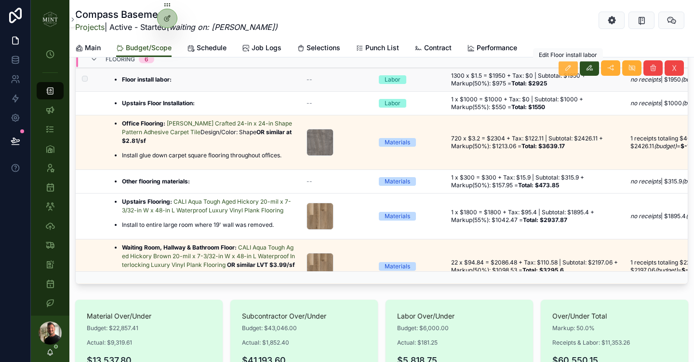
click at [569, 67] on icon "scrollable content" at bounding box center [569, 68] width 8 height 8
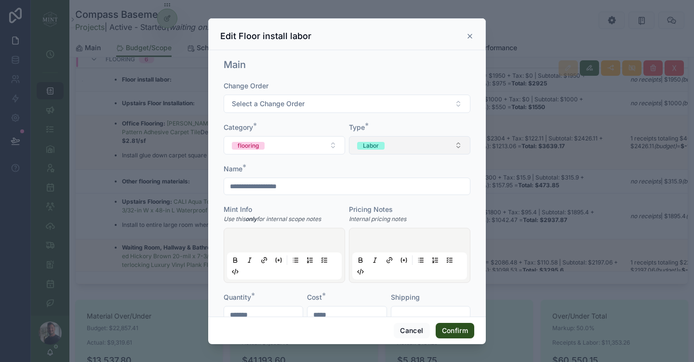
click at [404, 149] on button "Labor" at bounding box center [410, 145] width 122 height 18
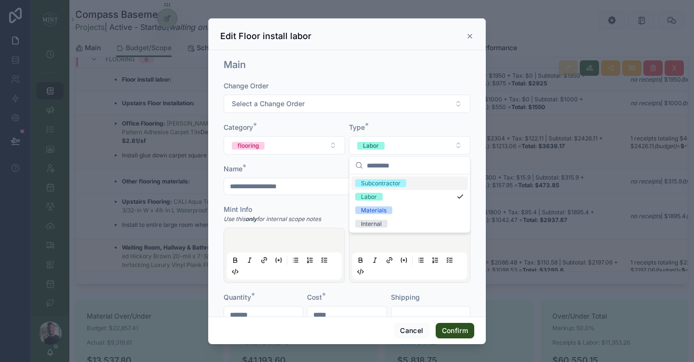
click at [402, 185] on span "Subcontractor" at bounding box center [380, 183] width 51 height 8
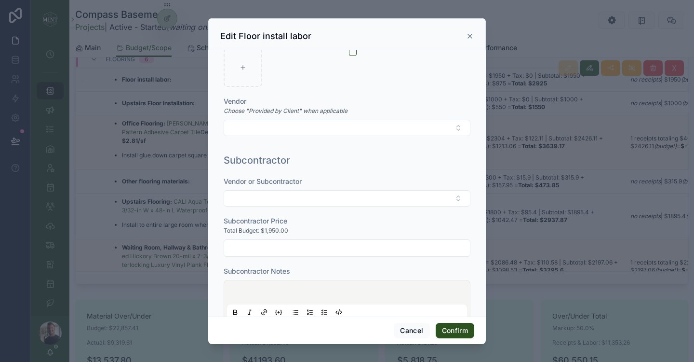
scroll to position [676, 0]
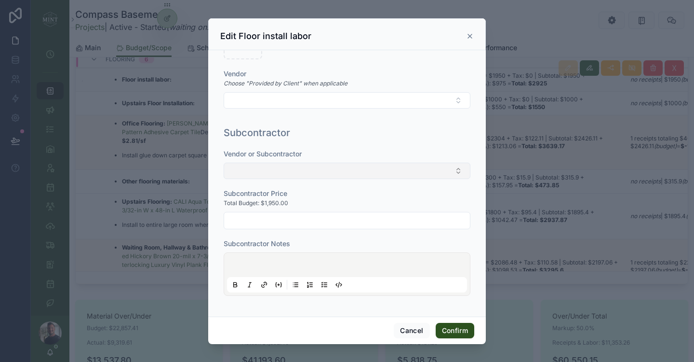
click at [319, 171] on button "Select Button" at bounding box center [347, 171] width 247 height 16
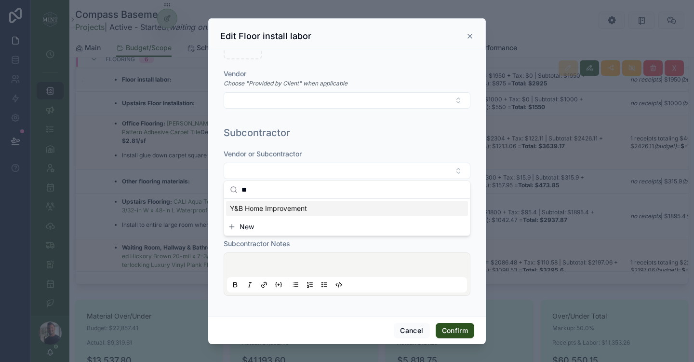
type input "**"
click at [266, 210] on span "Y&B Home Improvement" at bounding box center [268, 209] width 77 height 10
click at [300, 245] on div "Subcontractor Notes" at bounding box center [347, 247] width 247 height 10
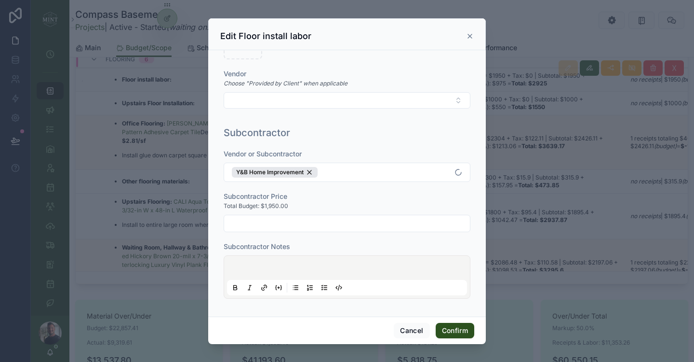
click at [282, 223] on input "text" at bounding box center [347, 224] width 246 height 14
type input "*********"
click at [466, 331] on button "Confirm" at bounding box center [455, 330] width 39 height 15
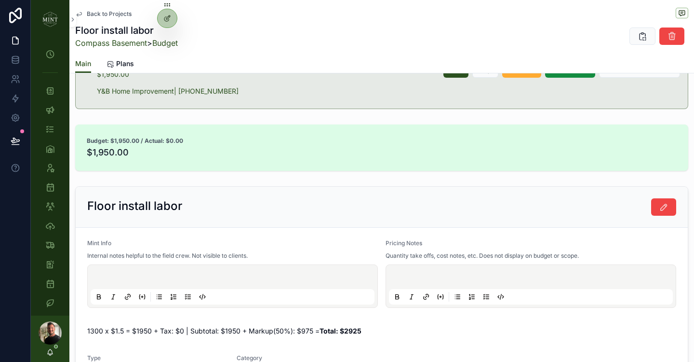
scroll to position [133, 0]
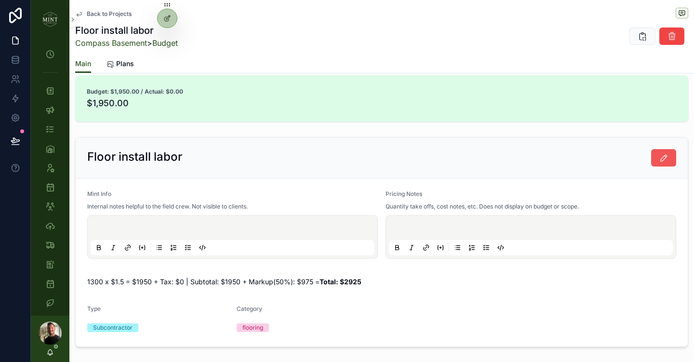
click at [662, 166] on button "scrollable content" at bounding box center [664, 157] width 25 height 17
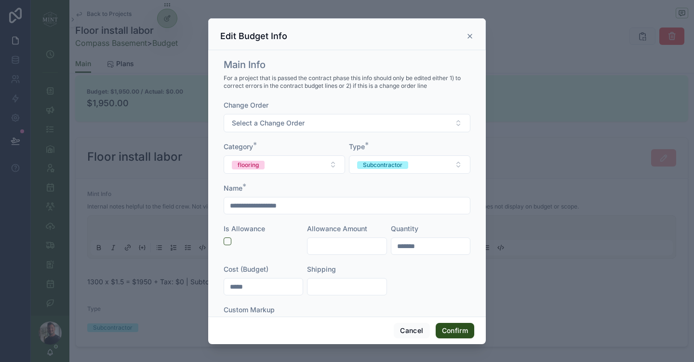
click at [294, 204] on input "**********" at bounding box center [347, 206] width 246 height 14
type input "**********"
click at [462, 326] on button "Confirm" at bounding box center [455, 330] width 39 height 15
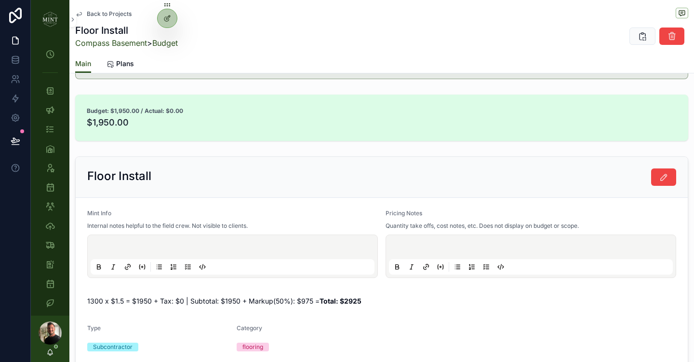
scroll to position [0, 0]
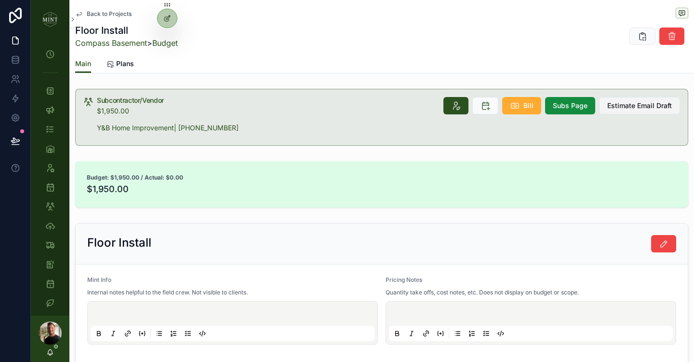
click at [646, 105] on span "Estimate Email Draft" at bounding box center [640, 106] width 65 height 10
